Goal: Information Seeking & Learning: Learn about a topic

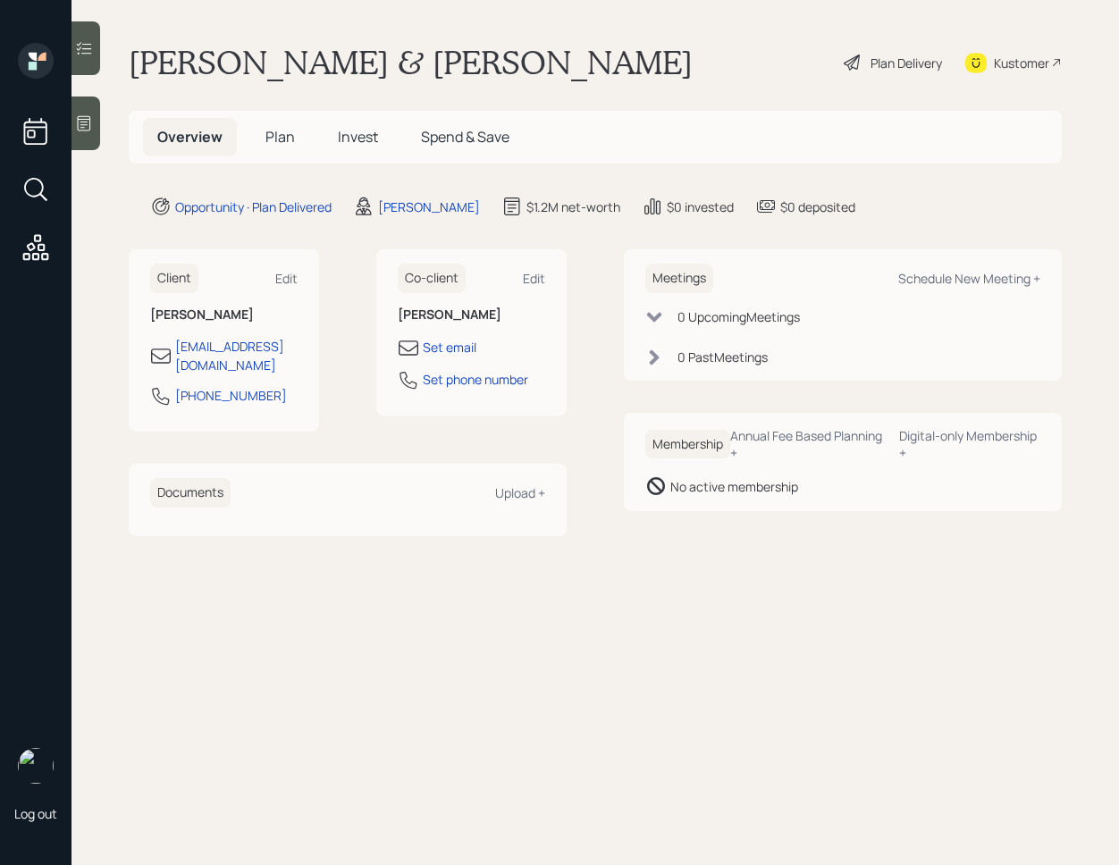
click at [346, 138] on span "Invest" at bounding box center [358, 137] width 40 height 20
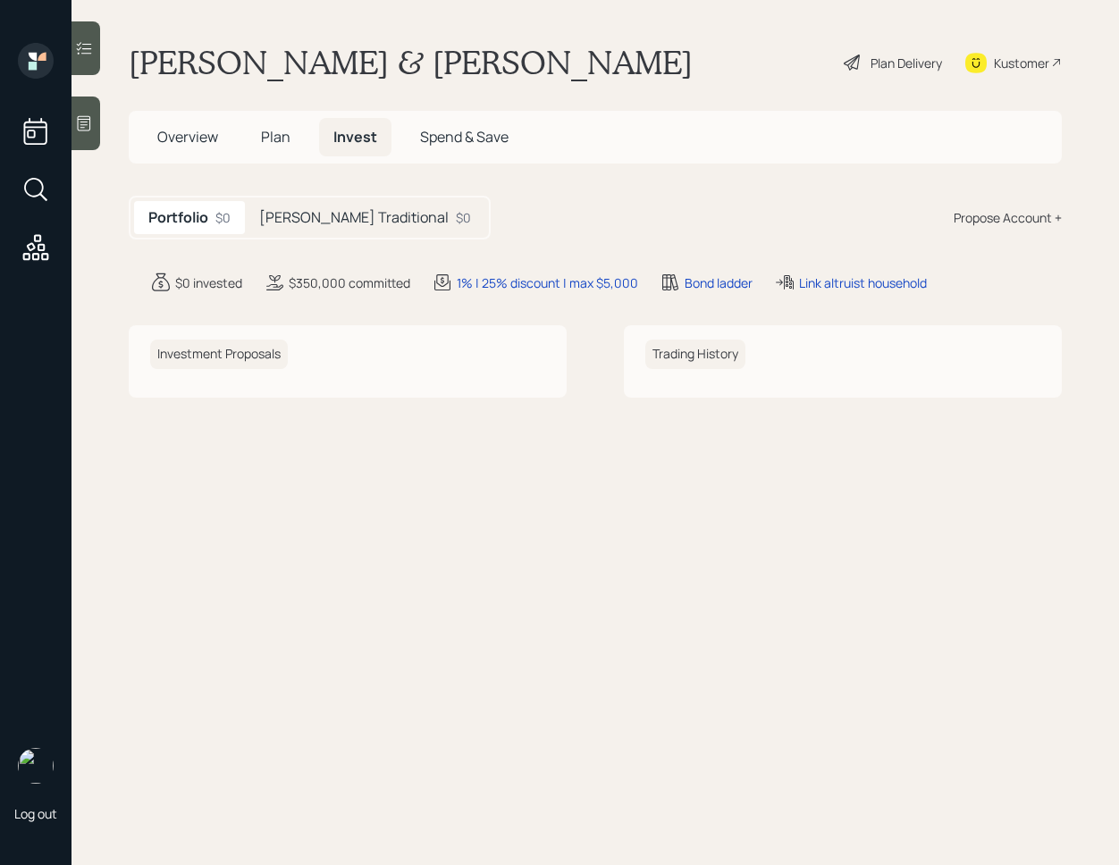
click at [347, 209] on h5 "[PERSON_NAME] Traditional" at bounding box center [353, 217] width 189 height 17
